Goal: Navigation & Orientation: Find specific page/section

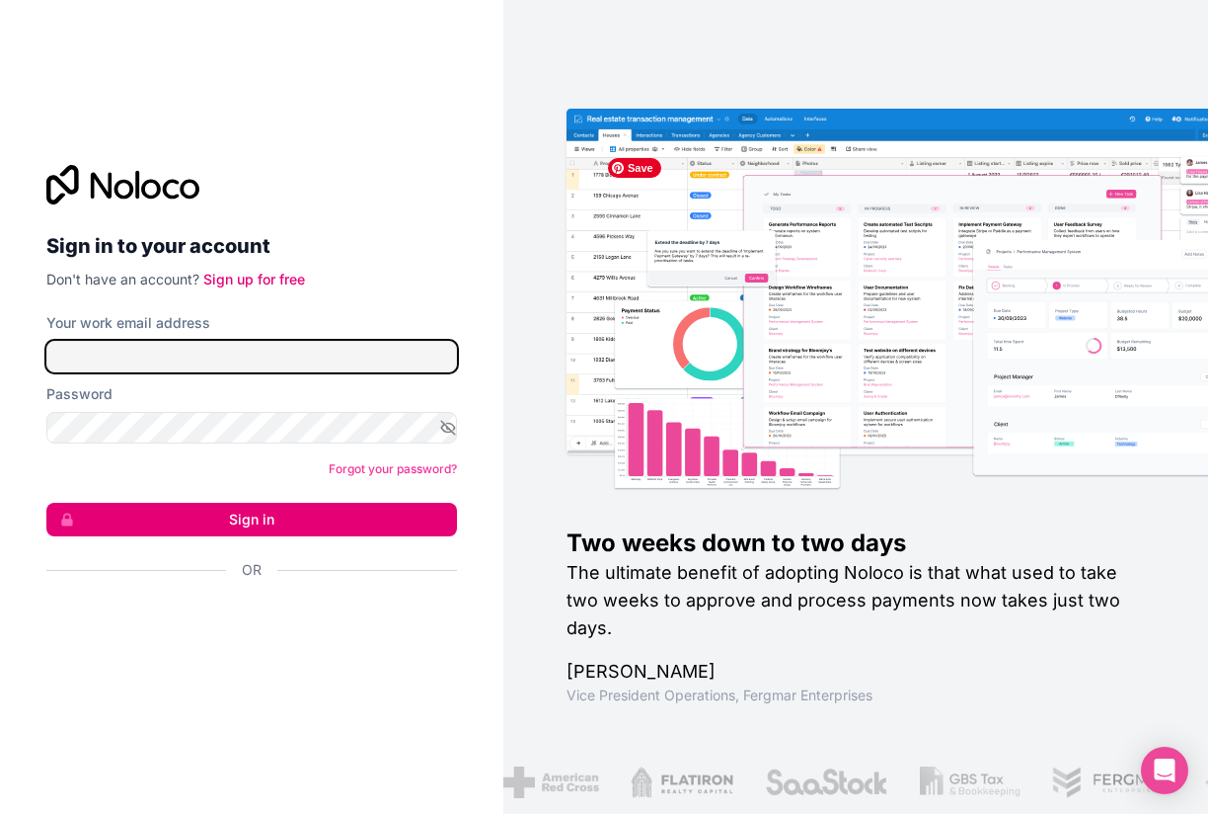
type input "**********"
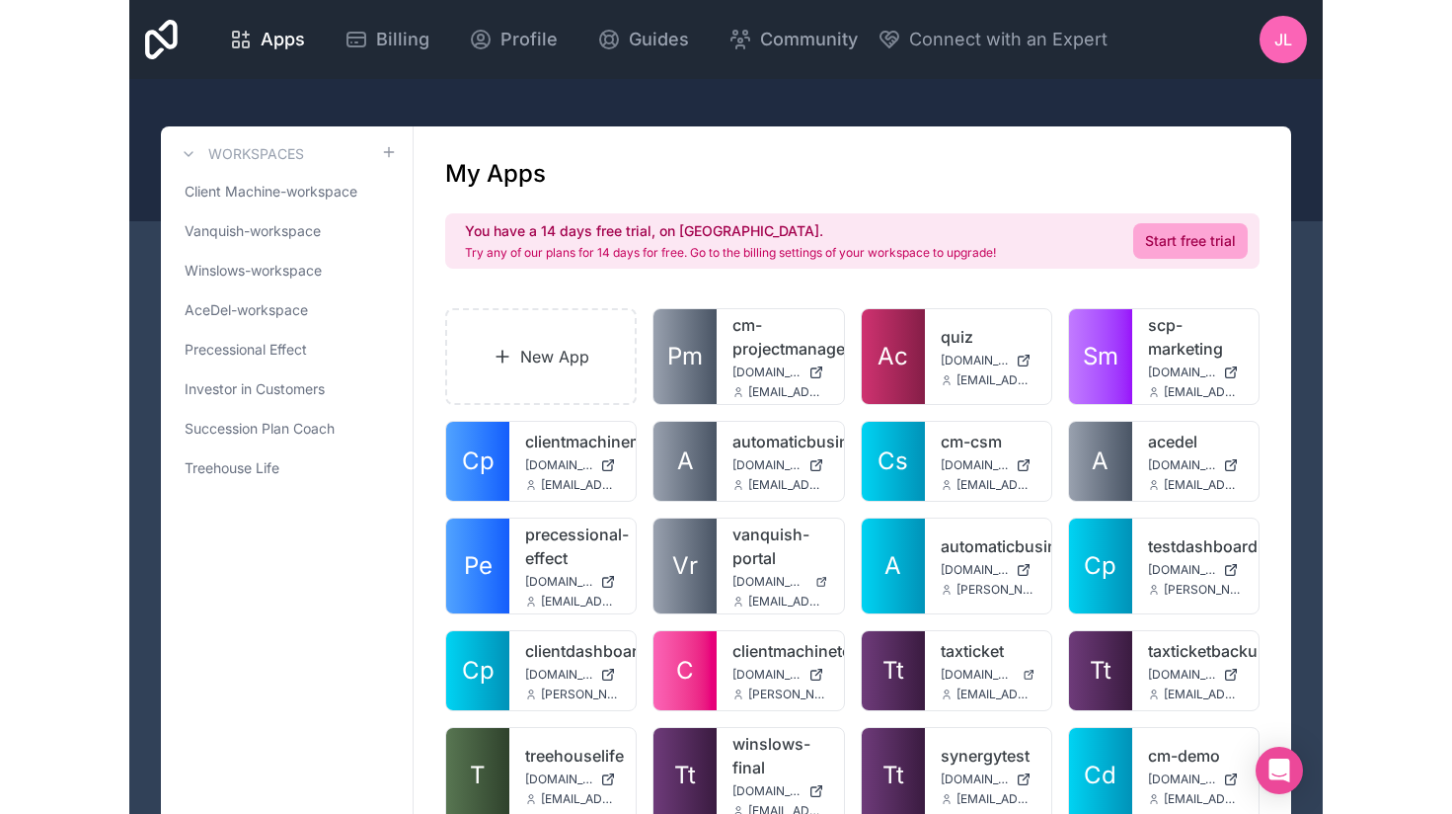
scroll to position [99, 0]
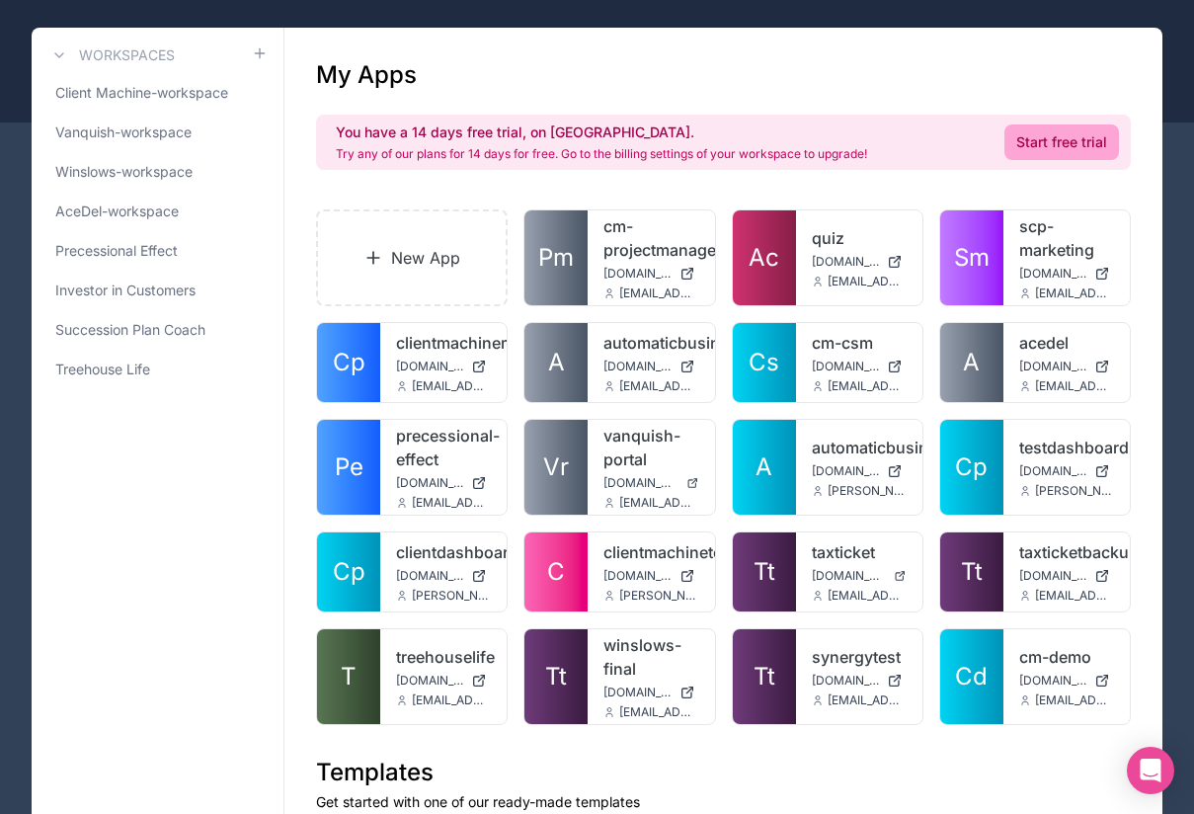
click at [159, 100] on span "Client Machine-workspace" at bounding box center [141, 93] width 173 height 20
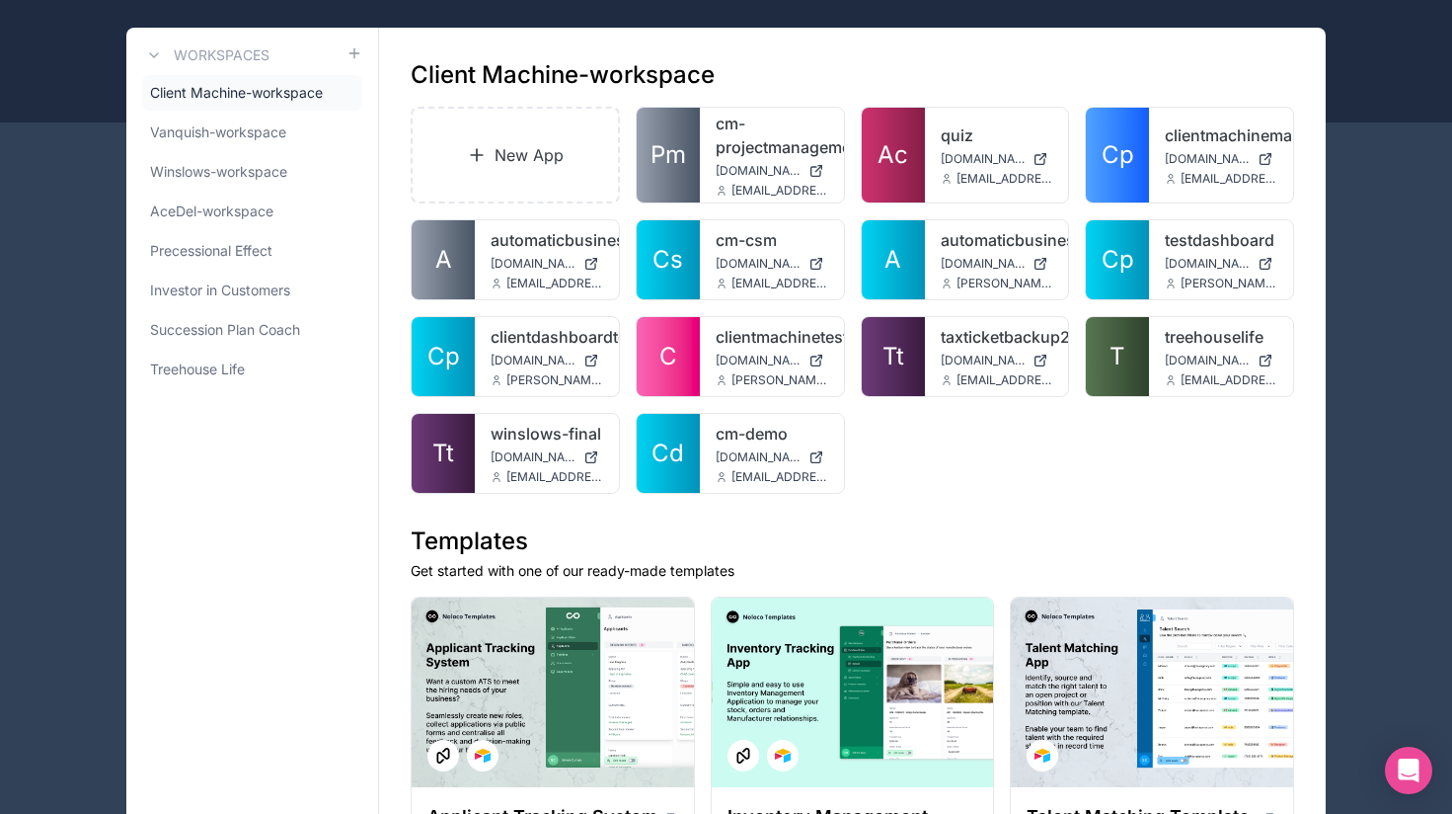
click at [268, 96] on span "Client Machine-workspace" at bounding box center [236, 93] width 173 height 20
click at [0, 0] on icon at bounding box center [0, 0] width 0 height 0
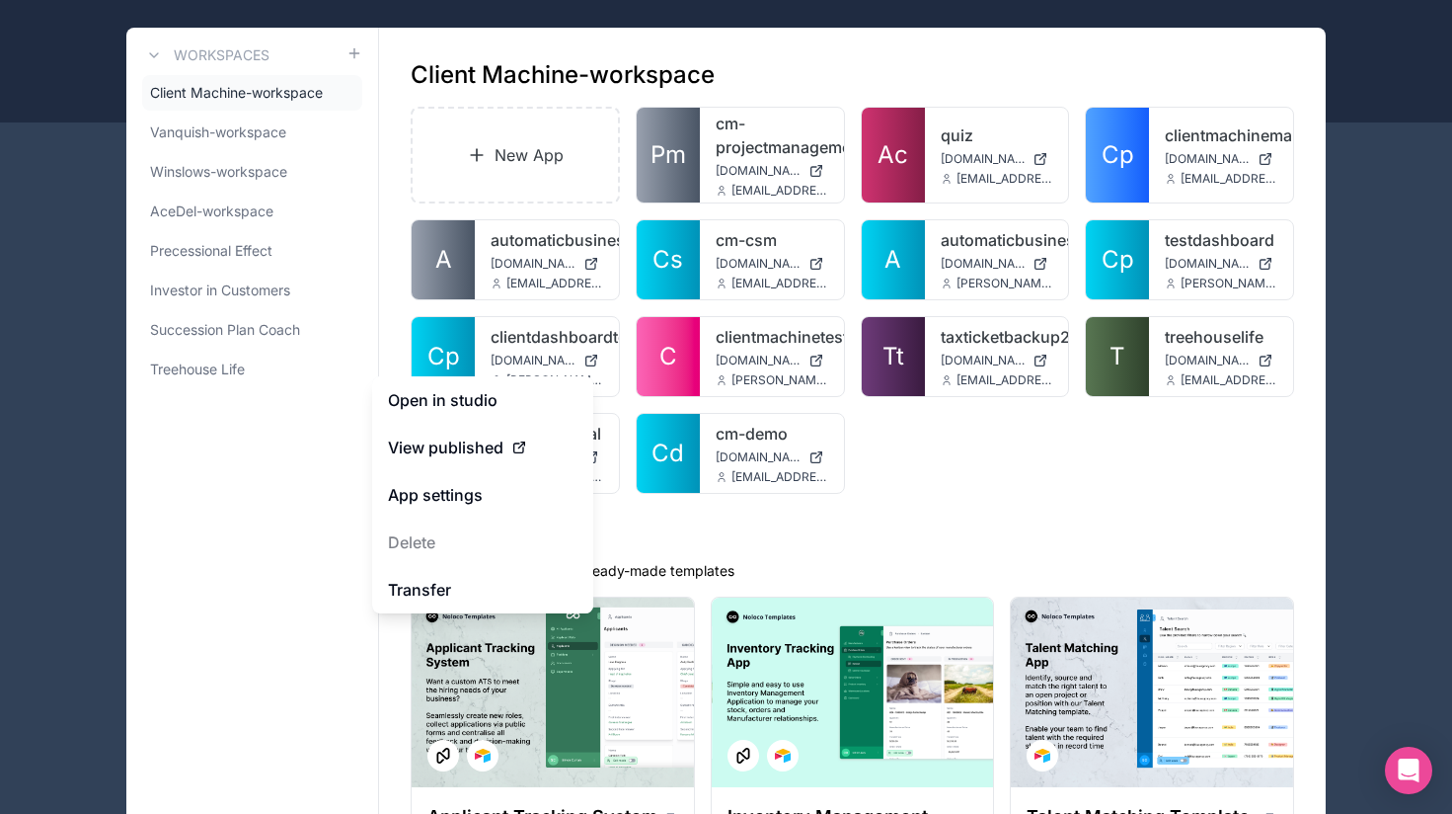
click at [486, 399] on link "Open in studio" at bounding box center [482, 399] width 221 height 47
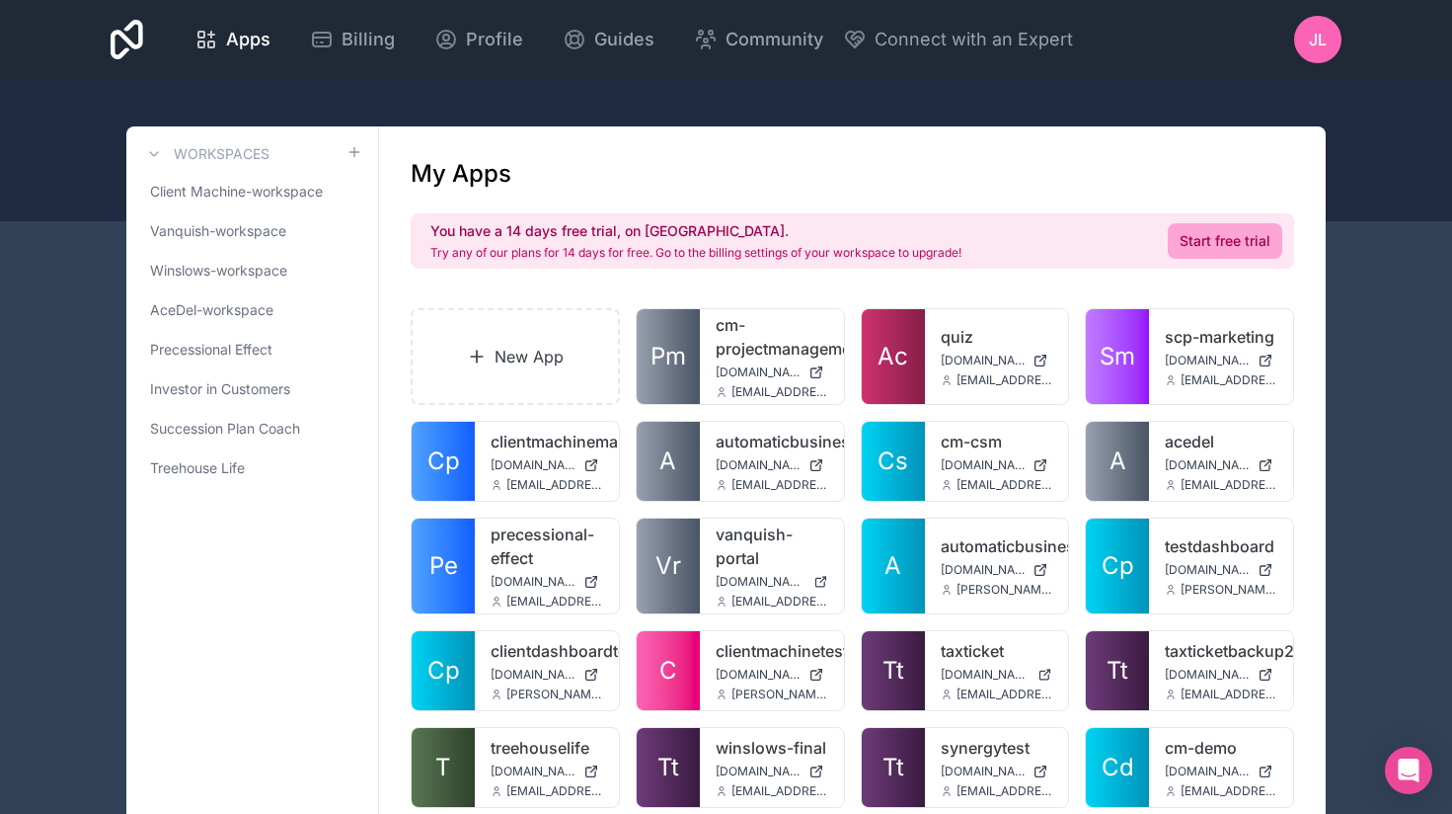
click at [243, 191] on span "Client Machine-workspace" at bounding box center [236, 192] width 173 height 20
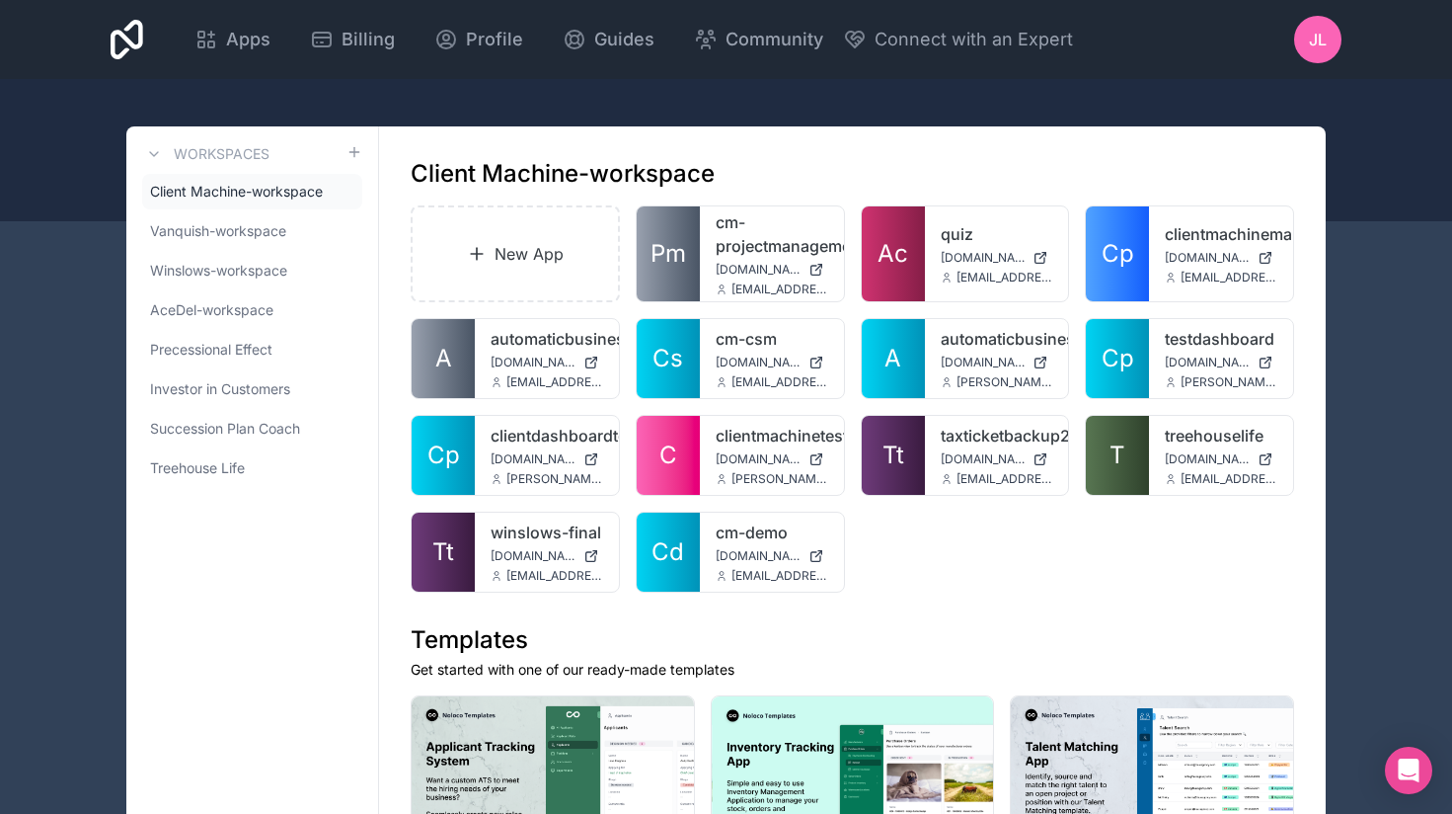
click at [0, 0] on icon at bounding box center [0, 0] width 0 height 0
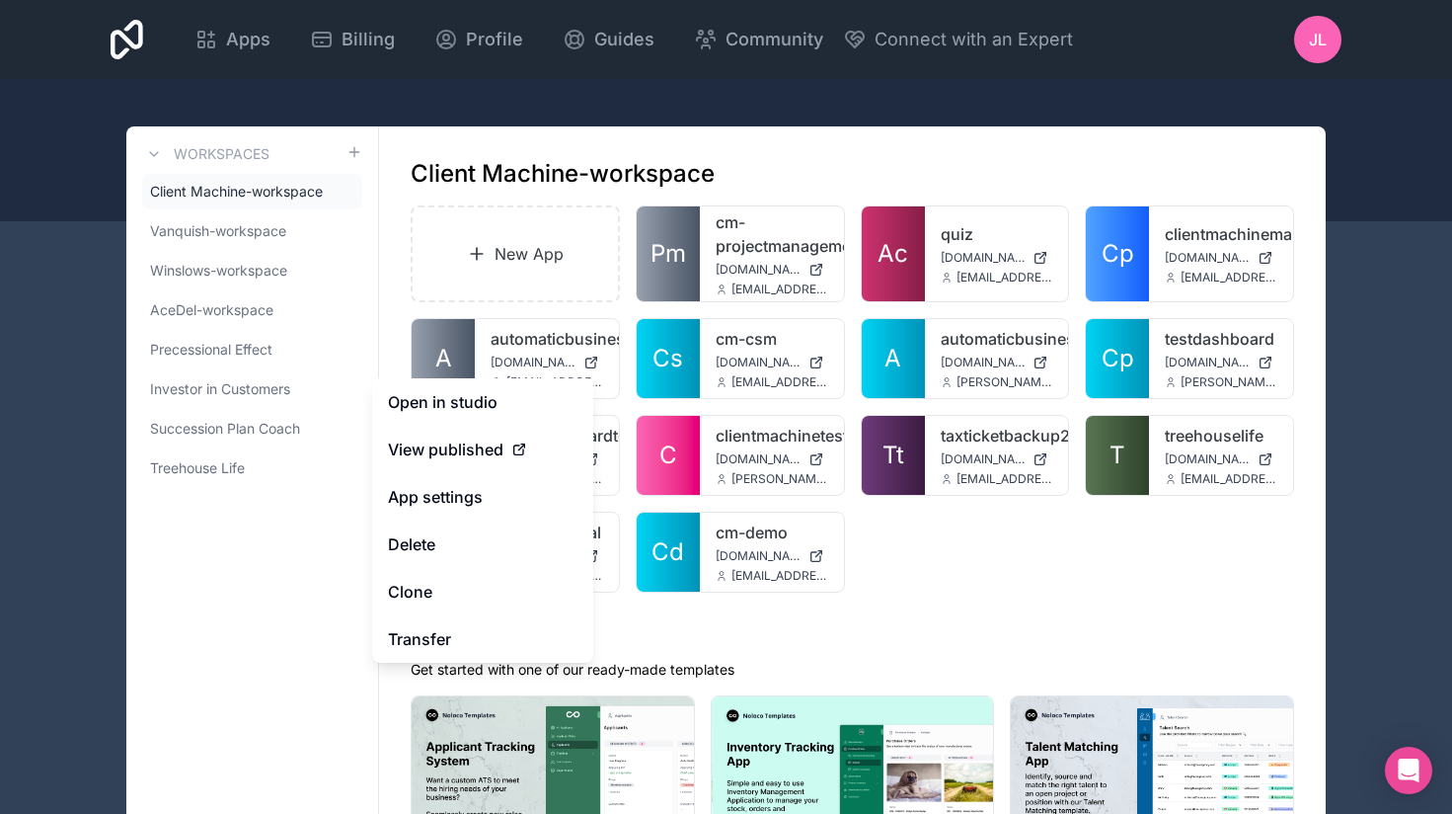
click at [495, 399] on link "Open in studio" at bounding box center [482, 401] width 221 height 47
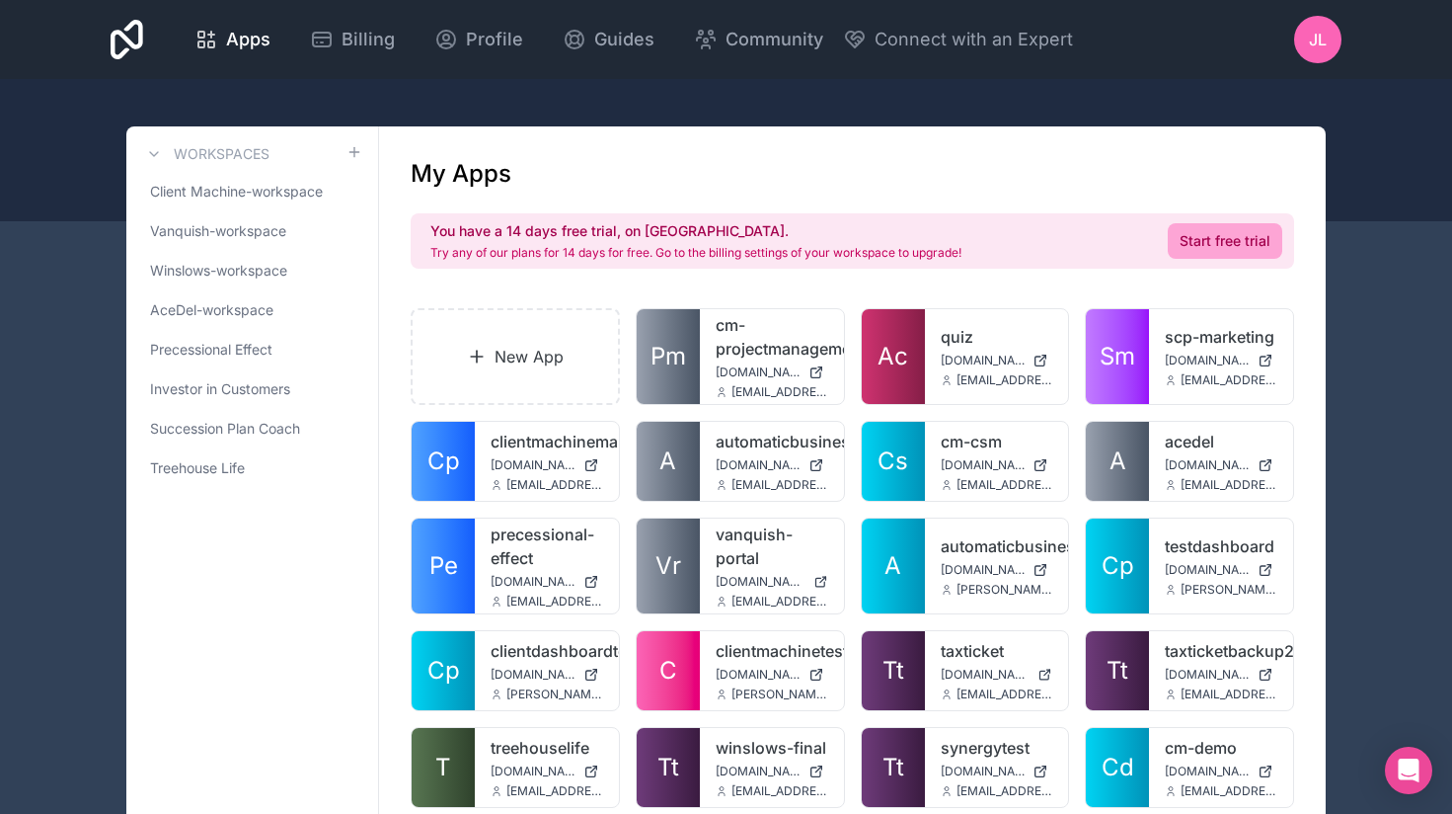
click at [278, 198] on span "Client Machine-workspace" at bounding box center [236, 192] width 173 height 20
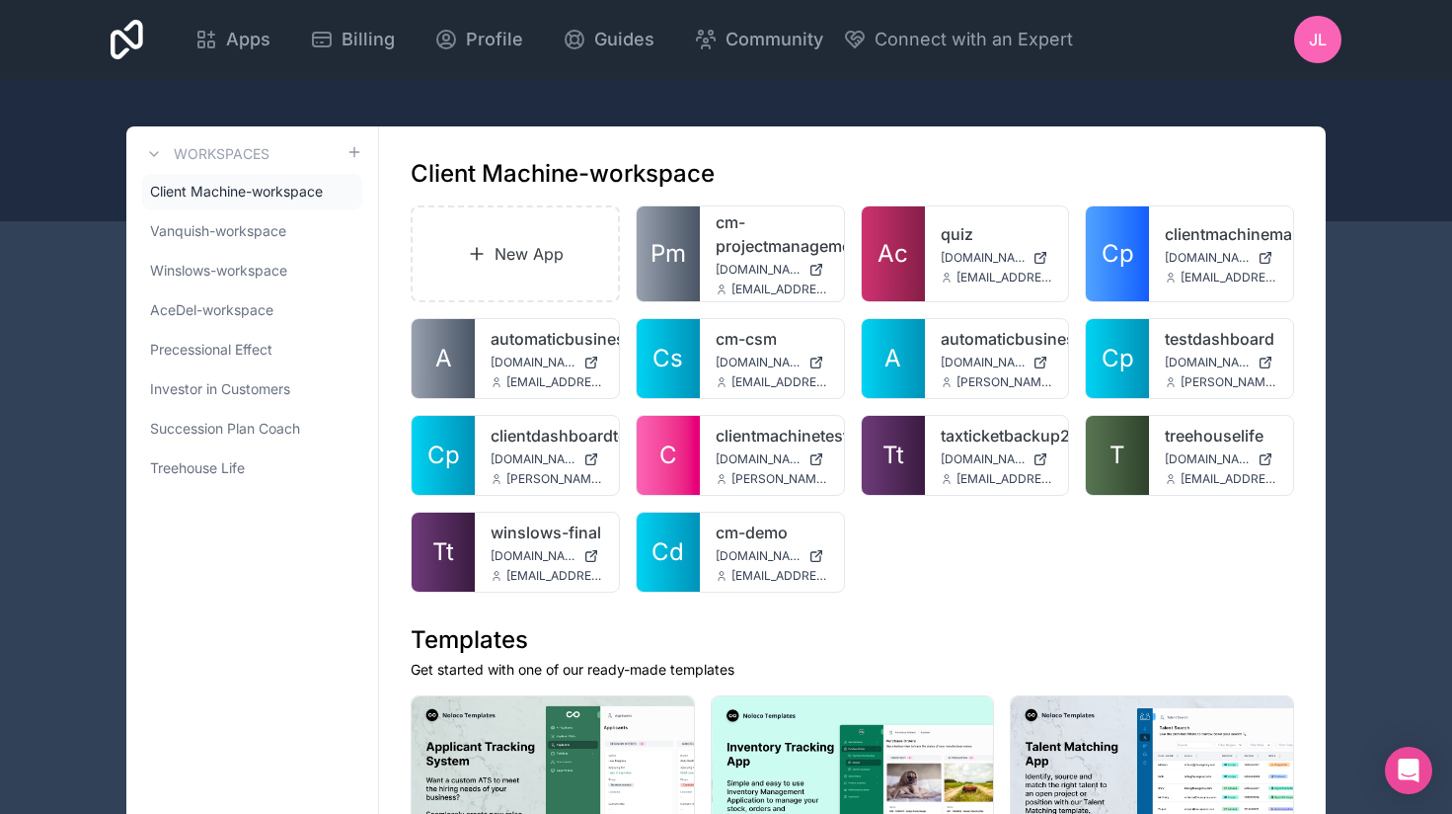
click at [0, 0] on icon at bounding box center [0, 0] width 0 height 0
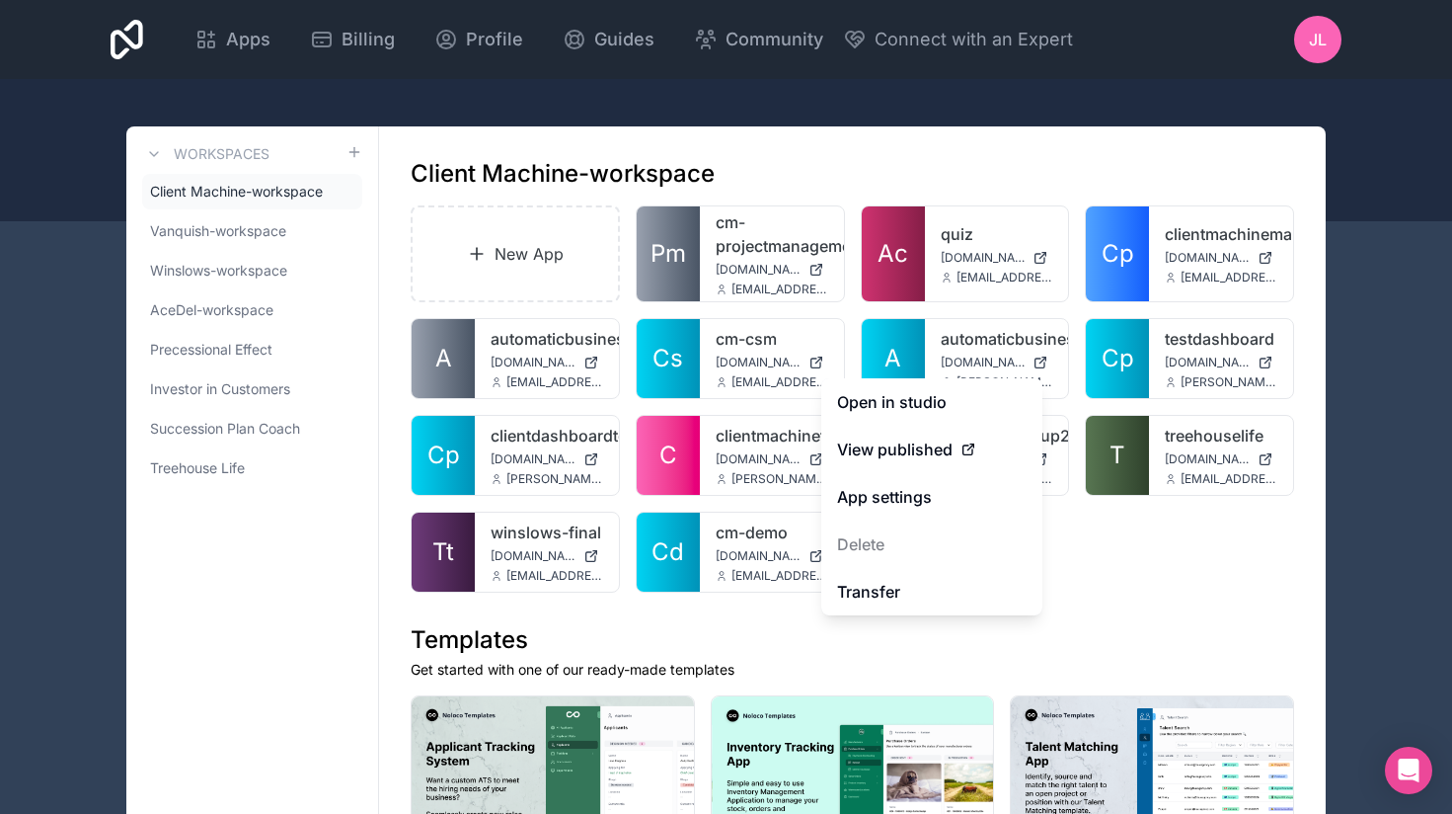
click at [914, 395] on link "Open in studio" at bounding box center [931, 401] width 221 height 47
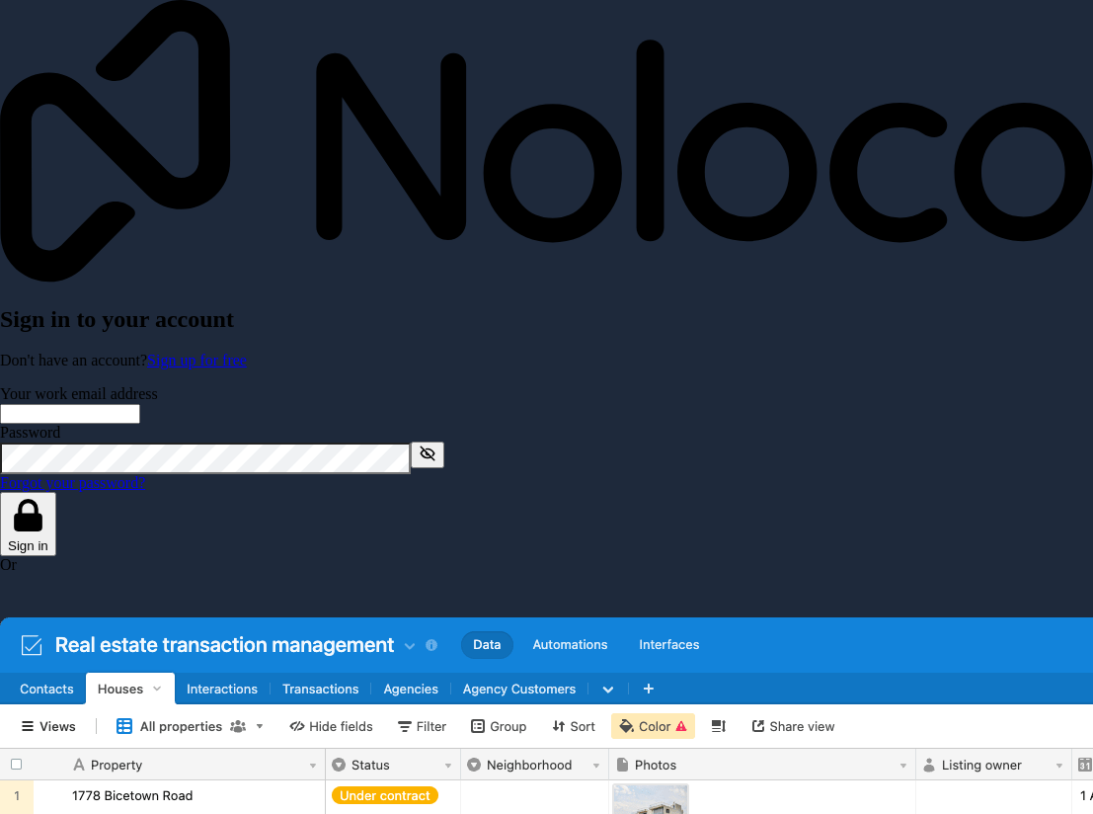
click at [140, 404] on input "Your work email address" at bounding box center [70, 414] width 140 height 20
type input "**********"
click at [56, 531] on button "Sign in" at bounding box center [28, 524] width 56 height 64
